Goal: Task Accomplishment & Management: Use online tool/utility

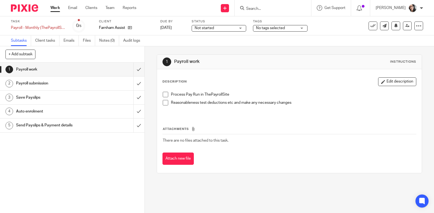
click at [31, 126] on h1 "Send Payslips & Payment details" at bounding box center [53, 125] width 74 height 8
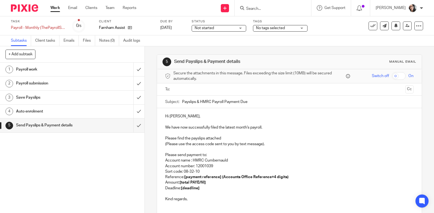
scroll to position [47, 0]
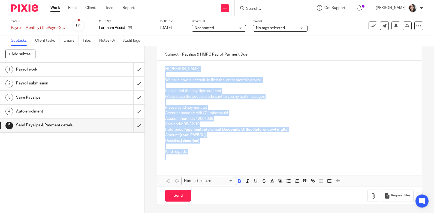
drag, startPoint x: 180, startPoint y: 164, endPoint x: 160, endPoint y: 71, distance: 95.4
click at [160, 71] on div "Hi Rodney, We have now successfully filed the latest month's payroll. Please fi…" at bounding box center [289, 113] width 265 height 104
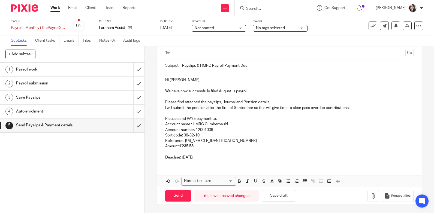
scroll to position [36, 0]
click at [182, 67] on input "Payslips & HMRC Payroll Payment Due" at bounding box center [297, 65] width 231 height 12
click at [193, 65] on input "September Payslips & HMRC Payroll Payment Due" at bounding box center [297, 65] width 231 height 12
type input "September Payslips & HMRC Payroll Payment Due"
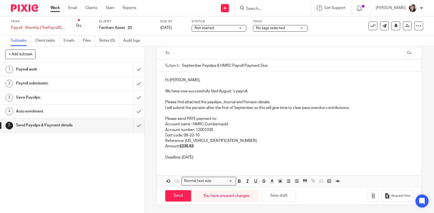
click at [222, 92] on p "We have now successfully filed August`s payroll." at bounding box center [289, 91] width 248 height 5
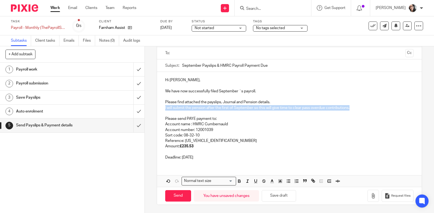
drag, startPoint x: 352, startPoint y: 108, endPoint x: 164, endPoint y: 110, distance: 188.1
click at [165, 110] on p "I will submit the pension after the first of September so this will give time t…" at bounding box center [289, 107] width 248 height 5
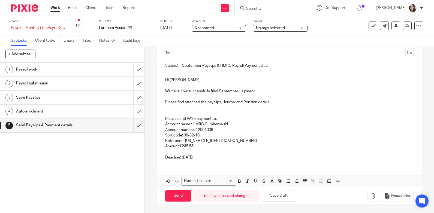
click at [227, 142] on p "Reference: 765PB001618512605" at bounding box center [289, 140] width 248 height 5
click at [199, 157] on p "Deadline: 22nd September 2025" at bounding box center [289, 157] width 248 height 5
drag, startPoint x: 194, startPoint y: 148, endPoint x: 182, endPoint y: 147, distance: 11.5
click at [182, 147] on p "Amount: £235.53" at bounding box center [289, 146] width 248 height 5
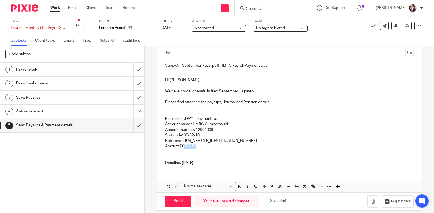
drag, startPoint x: 196, startPoint y: 146, endPoint x: 183, endPoint y: 145, distance: 12.8
click at [183, 145] on p "Amount: £ £292.13" at bounding box center [289, 146] width 248 height 5
click at [237, 186] on icon "button" at bounding box center [239, 186] width 5 height 5
click at [184, 146] on strong "292.13" at bounding box center [190, 146] width 12 height 4
click at [214, 152] on p at bounding box center [289, 151] width 248 height 5
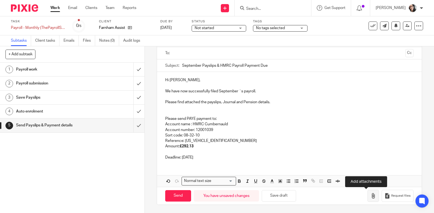
click at [370, 197] on icon "button" at bounding box center [372, 195] width 5 height 5
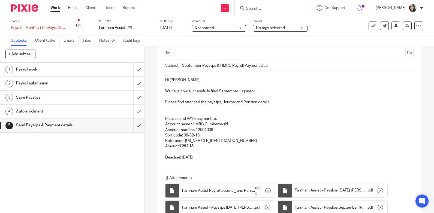
click at [193, 52] on input "text" at bounding box center [289, 53] width 228 height 6
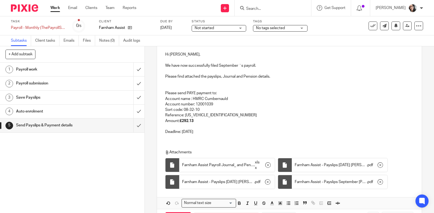
scroll to position [85, 0]
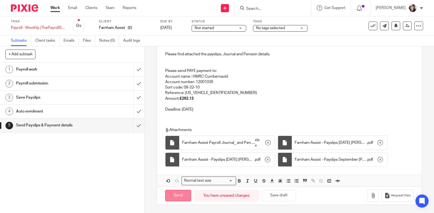
click at [181, 192] on input "Send" at bounding box center [178, 196] width 26 height 12
type input "Sent"
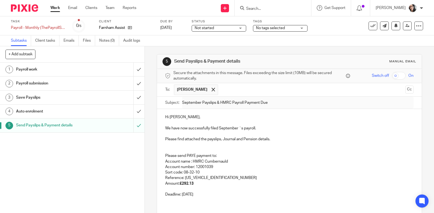
scroll to position [0, 0]
click at [56, 7] on link "Work" at bounding box center [55, 7] width 10 height 5
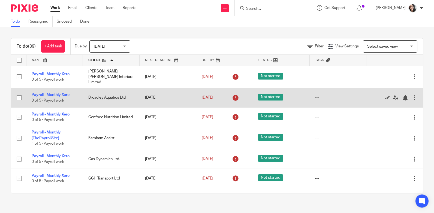
scroll to position [27, 0]
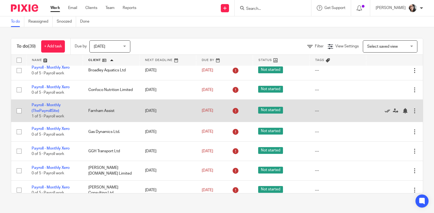
click at [385, 108] on icon at bounding box center [387, 110] width 5 height 5
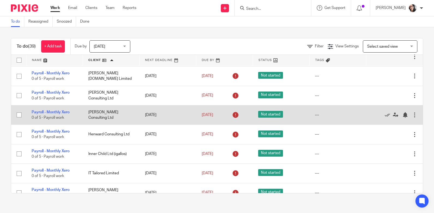
scroll to position [109, 0]
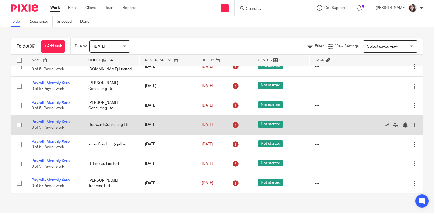
click at [412, 124] on div at bounding box center [414, 124] width 5 height 5
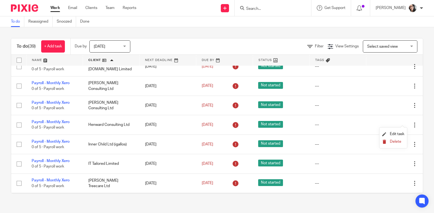
click at [401, 142] on span "Delete" at bounding box center [395, 142] width 11 height 4
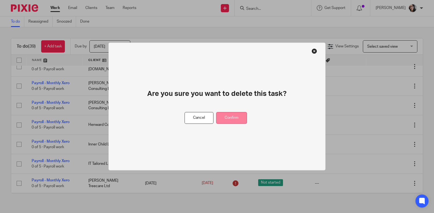
click at [241, 116] on button "Confirm" at bounding box center [231, 118] width 31 height 12
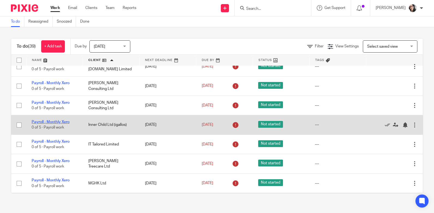
click at [56, 120] on link "Payroll - Monthly Xero" at bounding box center [51, 122] width 38 height 4
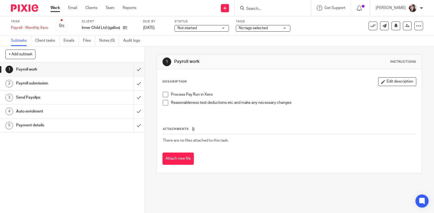
click at [41, 125] on h1 "Payment details" at bounding box center [53, 125] width 74 height 8
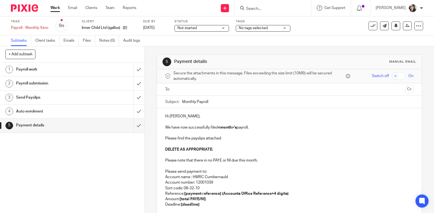
click at [186, 88] on input "text" at bounding box center [289, 89] width 228 height 6
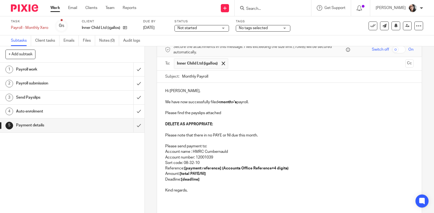
scroll to position [65, 0]
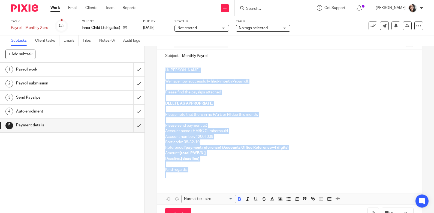
drag, startPoint x: 189, startPoint y: 156, endPoint x: 161, endPoint y: 50, distance: 109.6
click at [161, 50] on form "Secure the attachments in this message. Files exceeding the size limit (10MB) w…" at bounding box center [289, 122] width 265 height 201
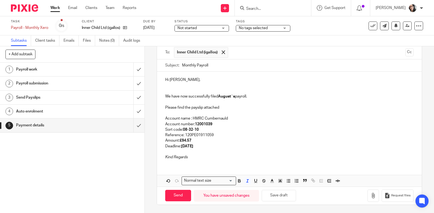
scroll to position [38, 0]
click at [198, 148] on p "Deadline: 22nd September 2025" at bounding box center [289, 146] width 248 height 5
copy strong "September"
click at [224, 95] on strong "August`s" at bounding box center [226, 97] width 17 height 4
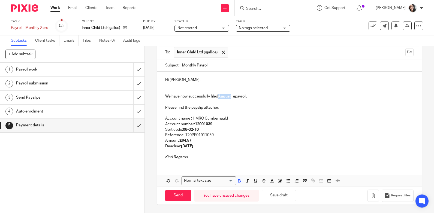
click at [224, 95] on strong "August`s" at bounding box center [226, 97] width 17 height 4
click at [227, 65] on input "Monthly Payroll" at bounding box center [297, 65] width 231 height 12
paste input "September"
type input "Monthly Payroll September"
click at [193, 146] on strong "22nd September 2025" at bounding box center [187, 146] width 12 height 4
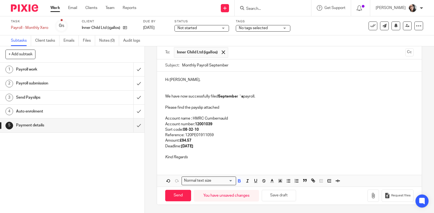
click at [193, 146] on strong "22nd September 2025" at bounding box center [187, 146] width 12 height 4
click at [370, 198] on icon "button" at bounding box center [372, 195] width 5 height 5
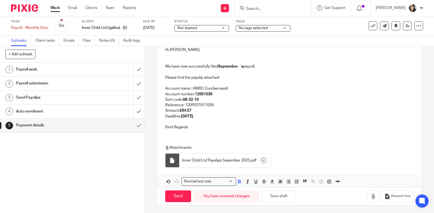
scroll to position [68, 0]
click at [182, 198] on input "Send" at bounding box center [178, 196] width 26 height 12
type input "Sent"
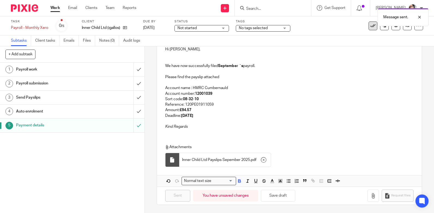
click at [370, 28] on icon at bounding box center [372, 25] width 5 height 5
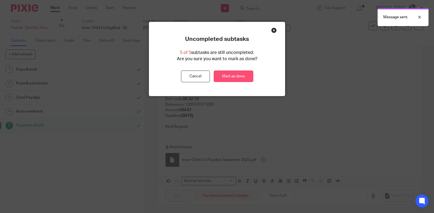
click at [236, 76] on link "Mark as done" at bounding box center [234, 77] width 40 height 12
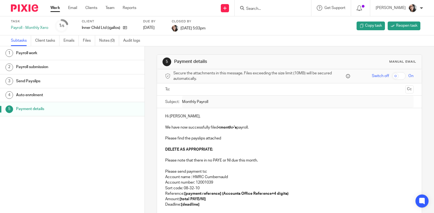
click at [53, 7] on link "Work" at bounding box center [55, 7] width 10 height 5
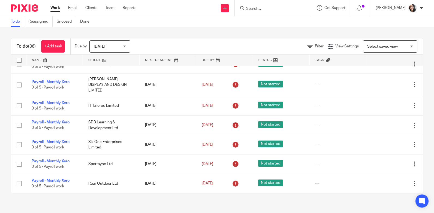
scroll to position [590, 0]
click at [93, 62] on link at bounding box center [111, 60] width 56 height 11
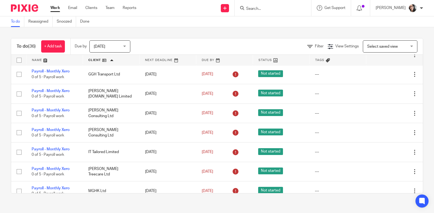
scroll to position [109, 0]
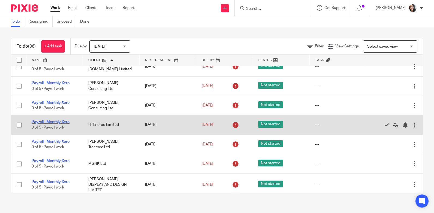
click at [70, 120] on link "Payroll - Monthly Xero" at bounding box center [51, 122] width 38 height 4
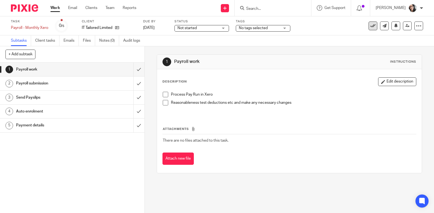
click at [370, 28] on icon at bounding box center [372, 25] width 5 height 5
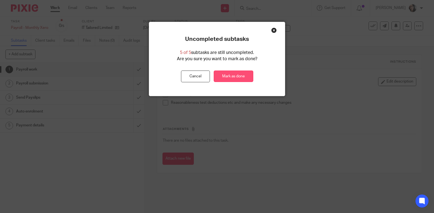
click at [242, 77] on link "Mark as done" at bounding box center [234, 77] width 40 height 12
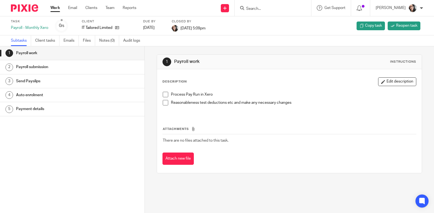
click at [56, 6] on link "Work" at bounding box center [55, 7] width 10 height 5
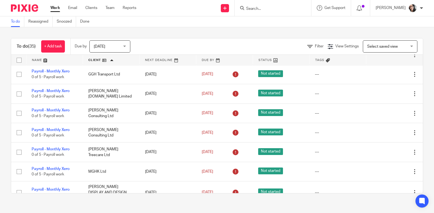
scroll to position [109, 0]
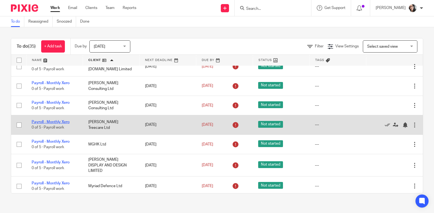
click at [66, 120] on link "Payroll - Monthly Xero" at bounding box center [51, 122] width 38 height 4
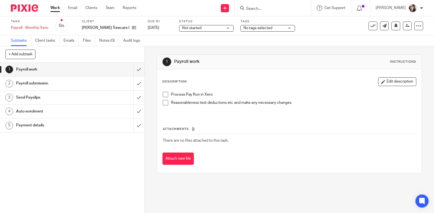
click at [42, 124] on h1 "Payment details" at bounding box center [53, 125] width 74 height 8
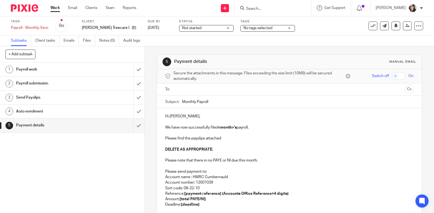
click at [189, 88] on input "text" at bounding box center [289, 89] width 228 height 6
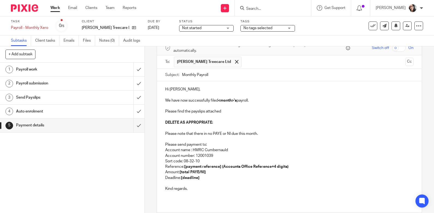
scroll to position [65, 0]
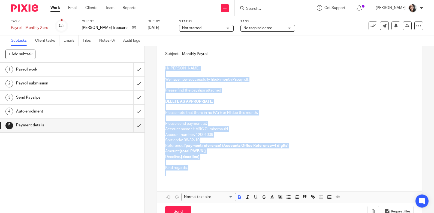
drag, startPoint x: 195, startPoint y: 158, endPoint x: 159, endPoint y: 50, distance: 113.0
click at [159, 50] on form "Secure the attachments in this message. Files exceeding the size limit (10MB) w…" at bounding box center [289, 120] width 265 height 201
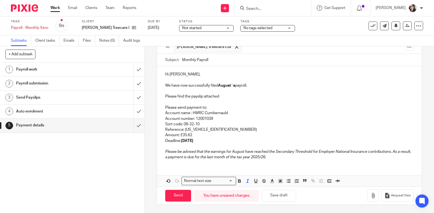
scroll to position [43, 0]
click at [227, 85] on strong "August`s" at bounding box center [226, 86] width 17 height 4
click at [193, 141] on strong "19th of September 2025" at bounding box center [187, 141] width 12 height 4
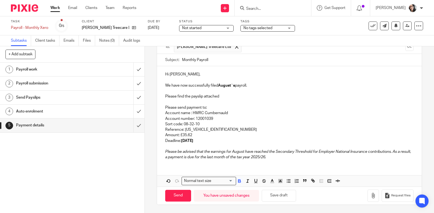
copy strong "September"
click at [224, 86] on strong "August`s" at bounding box center [226, 86] width 17 height 4
click at [224, 61] on input "Monthly Payroll" at bounding box center [297, 60] width 231 height 12
paste input "September"
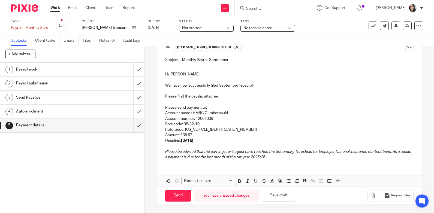
type input "Monthly Payroll September"
click at [193, 139] on strong "19th of September 2025" at bounding box center [187, 141] width 12 height 4
drag, startPoint x: 191, startPoint y: 138, endPoint x: 181, endPoint y: 136, distance: 9.9
click at [181, 136] on p "Amount: £35.62" at bounding box center [289, 134] width 248 height 5
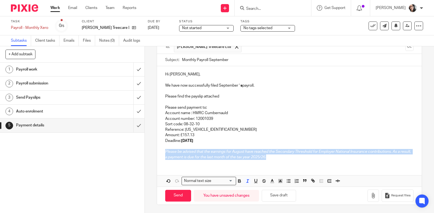
drag, startPoint x: 279, startPoint y: 159, endPoint x: 159, endPoint y: 152, distance: 120.2
click at [159, 152] on div "Hi Matthew, We have now successfully filed September `s payroll. Please find th…" at bounding box center [289, 115] width 265 height 98
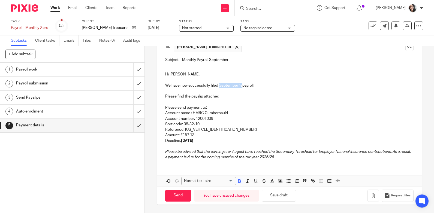
drag, startPoint x: 241, startPoint y: 87, endPoint x: 217, endPoint y: 88, distance: 24.3
click at [217, 88] on p "We have now successfully filed September `s payroll." at bounding box center [289, 82] width 248 height 11
click at [238, 86] on p "We have now successfully filed September `s payroll." at bounding box center [289, 82] width 248 height 11
click at [296, 161] on div "Hi Matthew, We have now successfully filed September`s payroll. Please find the…" at bounding box center [289, 115] width 265 height 98
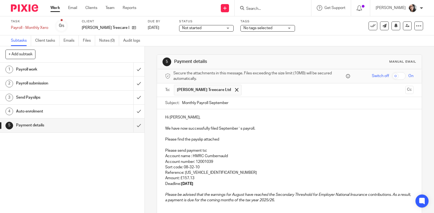
scroll to position [54, 0]
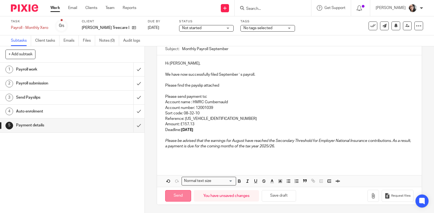
click at [181, 196] on input "Send" at bounding box center [178, 196] width 26 height 12
type input "Sent"
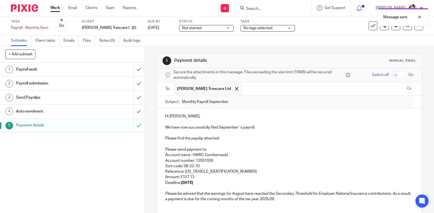
scroll to position [0, 0]
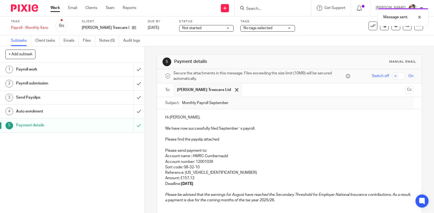
click at [369, 25] on div "Message sent." at bounding box center [323, 15] width 212 height 21
drag, startPoint x: 371, startPoint y: 26, endPoint x: 363, endPoint y: 26, distance: 7.9
click at [370, 26] on icon at bounding box center [372, 25] width 5 height 5
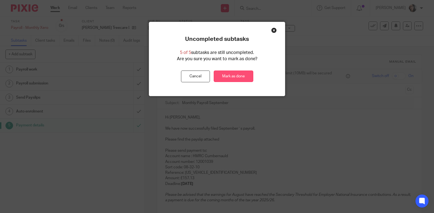
click at [231, 78] on link "Mark as done" at bounding box center [234, 77] width 40 height 12
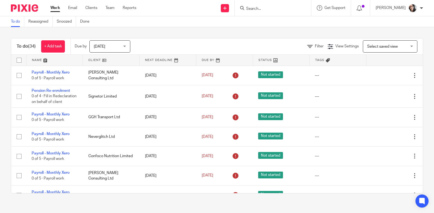
click at [94, 59] on link at bounding box center [111, 60] width 56 height 11
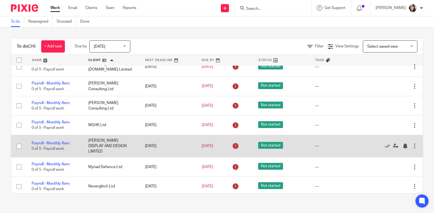
scroll to position [109, 0]
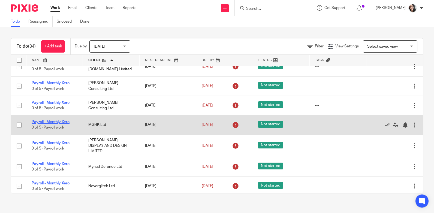
click at [61, 120] on link "Payroll - Monthly Xero" at bounding box center [51, 122] width 38 height 4
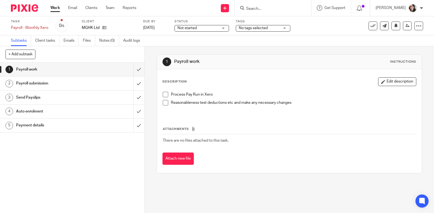
click at [40, 125] on h1 "Payment details" at bounding box center [53, 125] width 74 height 8
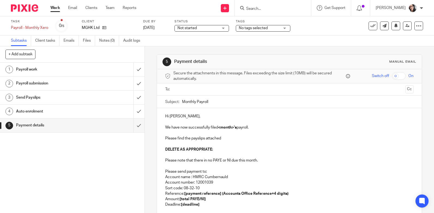
click at [206, 88] on input "text" at bounding box center [289, 89] width 228 height 6
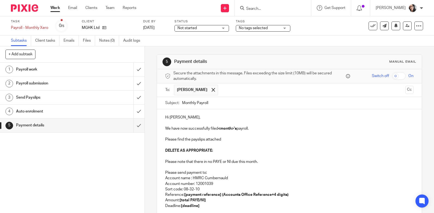
click at [223, 89] on input "text" at bounding box center [312, 90] width 182 height 11
click at [229, 150] on p "DELETE AS APPROPRIATE:" at bounding box center [289, 150] width 248 height 5
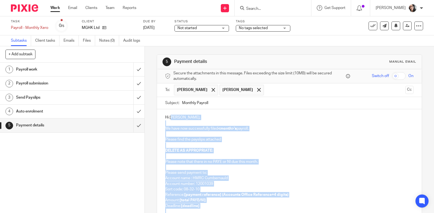
drag, startPoint x: 194, startPoint y: 162, endPoint x: 170, endPoint y: 43, distance: 121.0
click at [170, 43] on main "Task Payroll - Monthly Xero Save Payroll - Monthly Xero 0 /5 Client MGHK Ltd Du…" at bounding box center [217, 106] width 434 height 213
click at [203, 115] on p "Hi Matthew," at bounding box center [289, 117] width 248 height 5
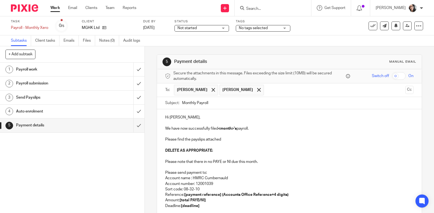
scroll to position [65, 0]
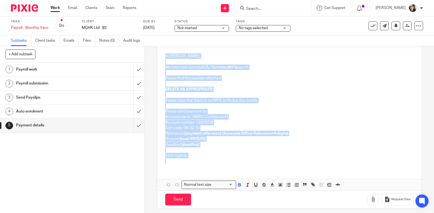
drag, startPoint x: 189, startPoint y: 162, endPoint x: 147, endPoint y: 52, distance: 118.0
click at [147, 52] on div "5 Payment details Manual email Secure the attachments in this message. Files ex…" at bounding box center [289, 129] width 289 height 167
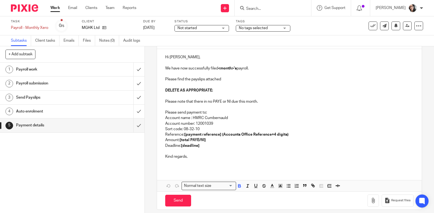
scroll to position [34, 0]
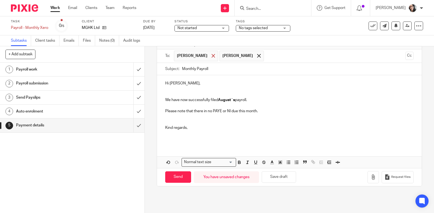
click at [212, 55] on span at bounding box center [214, 56] width 4 height 4
click at [251, 69] on input "Monthly Payroll" at bounding box center [297, 69] width 231 height 12
type input "Monthly Payroll September"
drag, startPoint x: 225, startPoint y: 69, endPoint x: 218, endPoint y: 81, distance: 13.9
click at [218, 83] on p "Hi Matthew," at bounding box center [289, 83] width 248 height 5
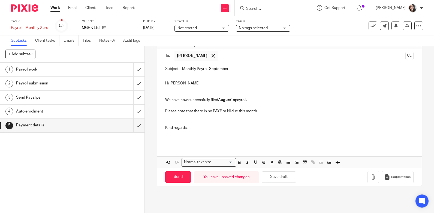
click at [219, 70] on input "Monthly Payroll September" at bounding box center [297, 69] width 231 height 12
click at [223, 99] on strong "August`s" at bounding box center [226, 100] width 17 height 4
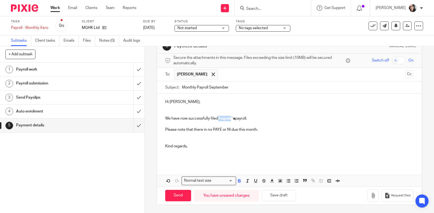
click at [223, 99] on div "Hi Matthew, We have now successfully filed August`s payroll. Please note that t…" at bounding box center [289, 129] width 265 height 70
drag, startPoint x: 217, startPoint y: 119, endPoint x: 240, endPoint y: 117, distance: 23.3
click at [240, 117] on p "We have now successfully filed September `s payroll." at bounding box center [289, 115] width 248 height 11
click at [238, 181] on icon "button" at bounding box center [239, 181] width 2 height 1
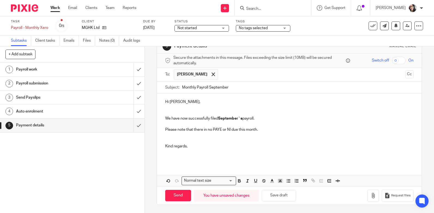
click at [255, 144] on p "Kind regards," at bounding box center [289, 146] width 248 height 5
click at [370, 194] on icon "button" at bounding box center [372, 195] width 5 height 5
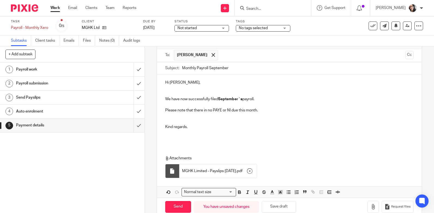
scroll to position [46, 0]
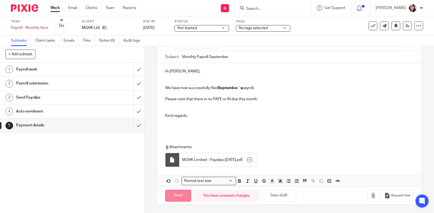
click at [172, 196] on input "Send" at bounding box center [178, 196] width 26 height 12
type input "Sent"
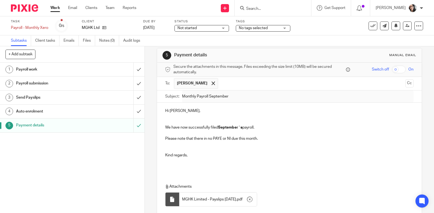
scroll to position [0, 0]
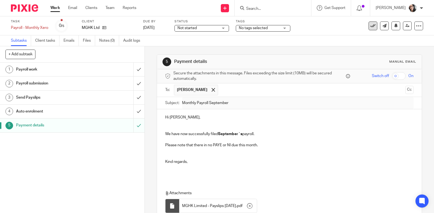
click at [370, 25] on icon at bounding box center [372, 25] width 5 height 5
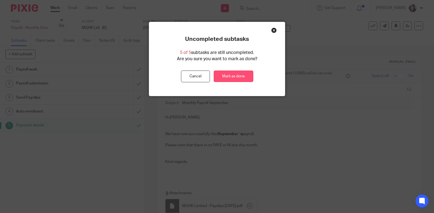
click at [246, 76] on link "Mark as done" at bounding box center [234, 77] width 40 height 12
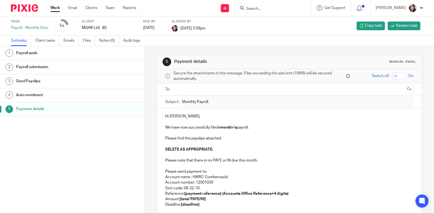
click at [57, 8] on link "Work" at bounding box center [55, 7] width 10 height 5
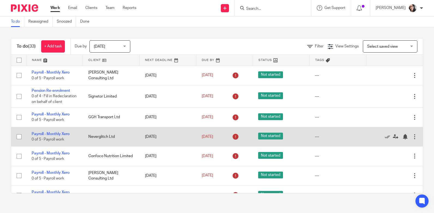
click at [412, 140] on div at bounding box center [414, 136] width 5 height 5
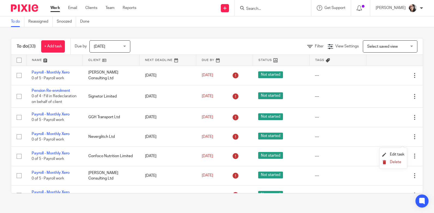
click at [399, 162] on span "Delete" at bounding box center [395, 162] width 11 height 4
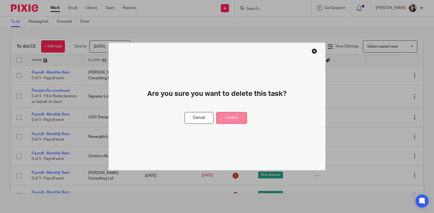
click at [241, 116] on button "Confirm" at bounding box center [231, 118] width 31 height 12
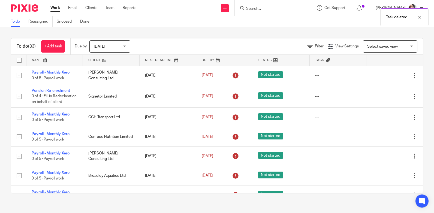
click at [90, 58] on link at bounding box center [111, 60] width 56 height 11
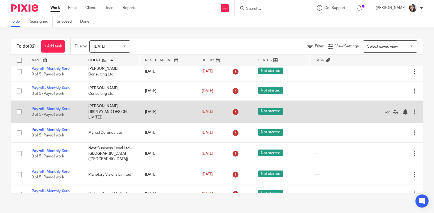
scroll to position [136, 0]
